Goal: Find specific page/section: Find specific page/section

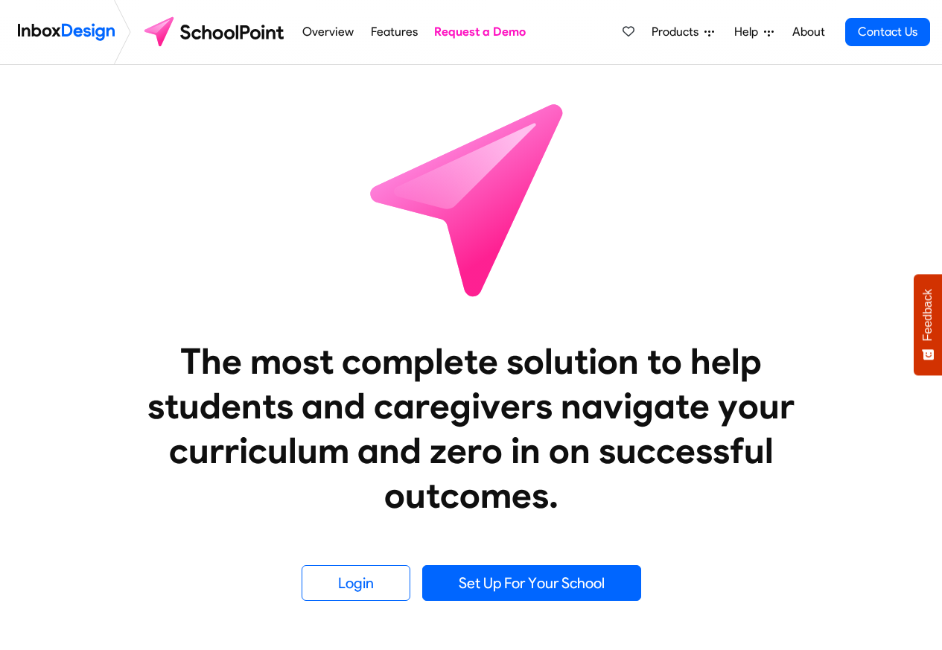
click at [671, 32] on span "Products" at bounding box center [677, 32] width 53 height 18
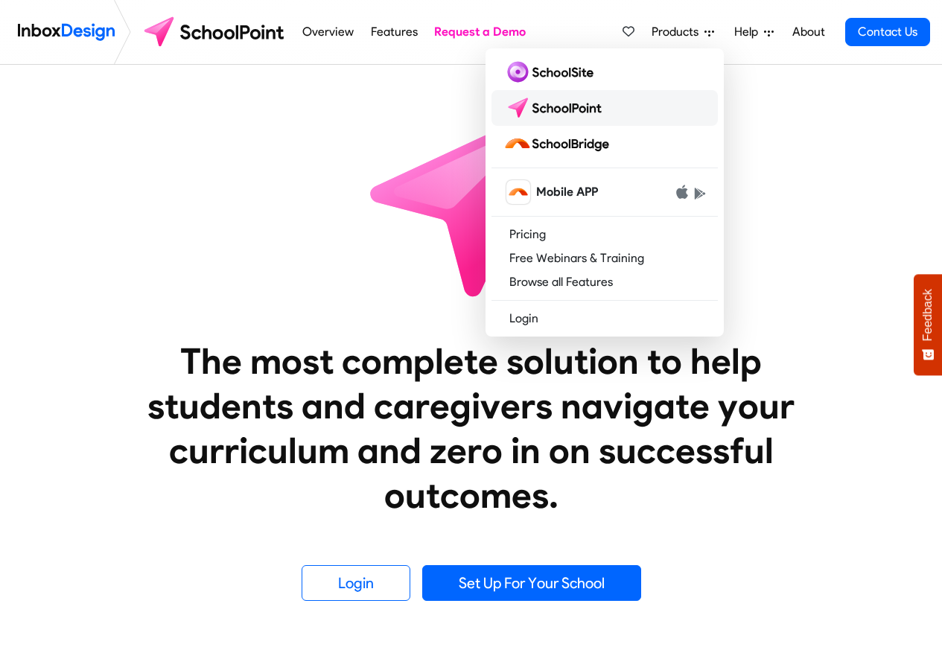
click at [564, 115] on img at bounding box center [555, 108] width 105 height 24
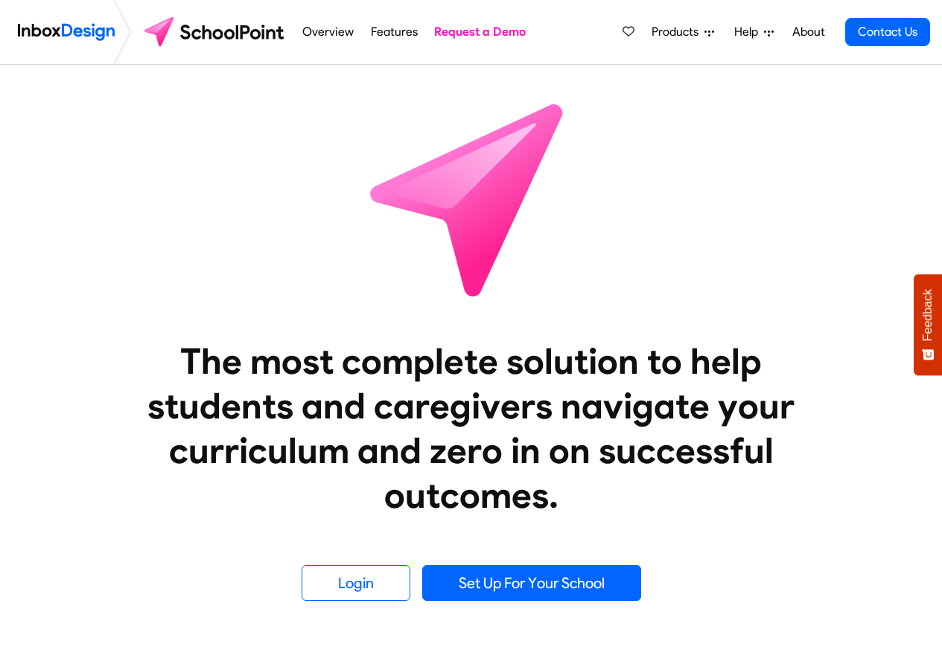
click at [668, 7] on div "Products Mobile APP Pricing Free Webinars & Training Browse all Features Login …" at bounding box center [773, 32] width 314 height 64
click at [711, 34] on icon at bounding box center [709, 33] width 10 height 10
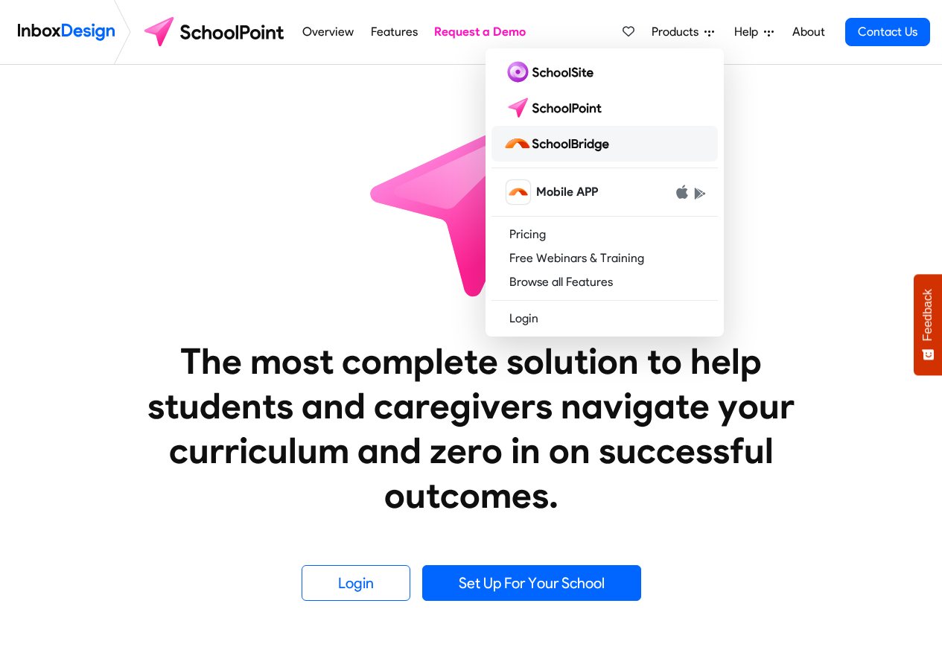
click at [564, 144] on img at bounding box center [559, 144] width 112 height 24
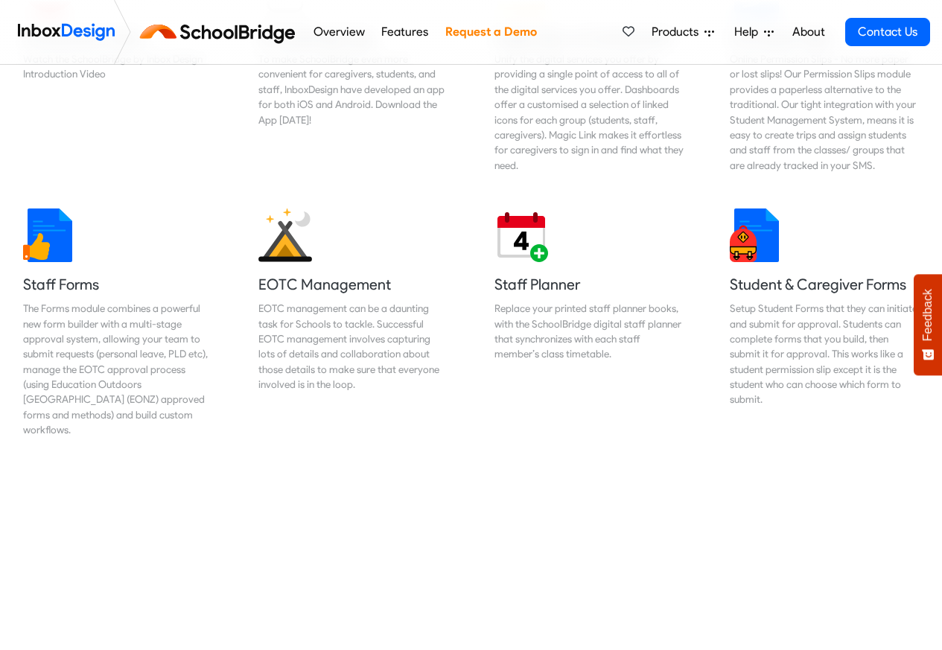
scroll to position [715, 0]
